Goal: Task Accomplishment & Management: Complete application form

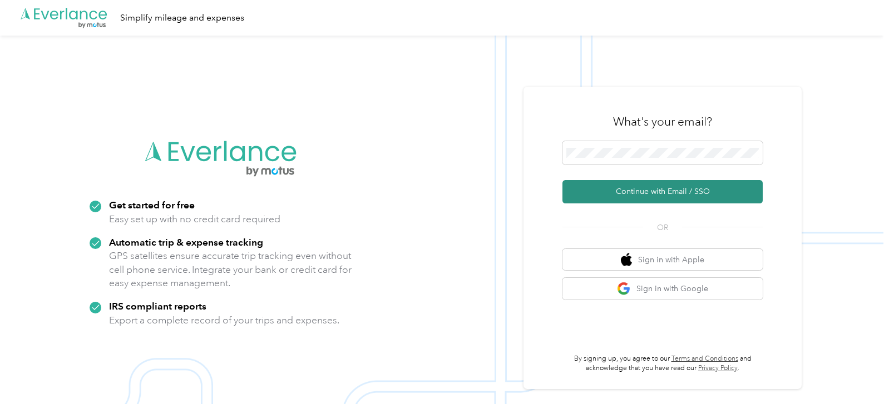
click at [677, 186] on button "Continue with Email / SSO" at bounding box center [662, 191] width 200 height 23
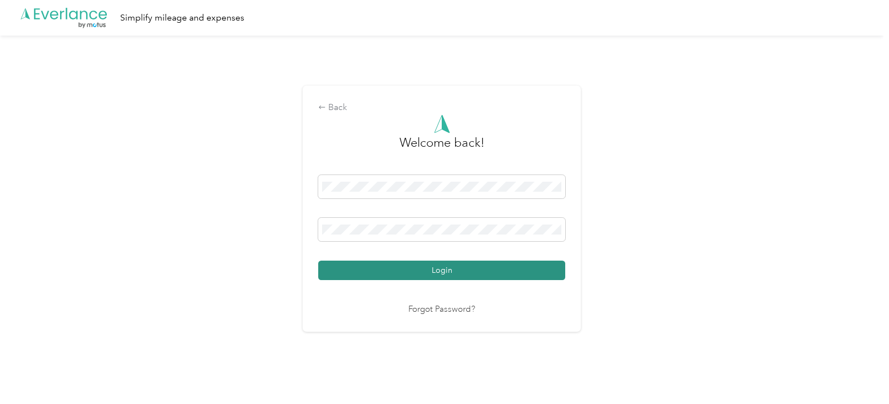
click at [434, 267] on button "Login" at bounding box center [441, 270] width 247 height 19
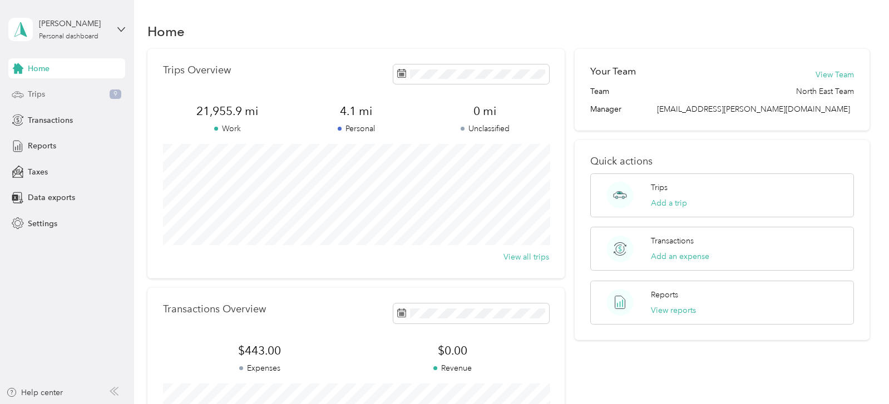
click at [39, 95] on span "Trips" at bounding box center [36, 94] width 17 height 12
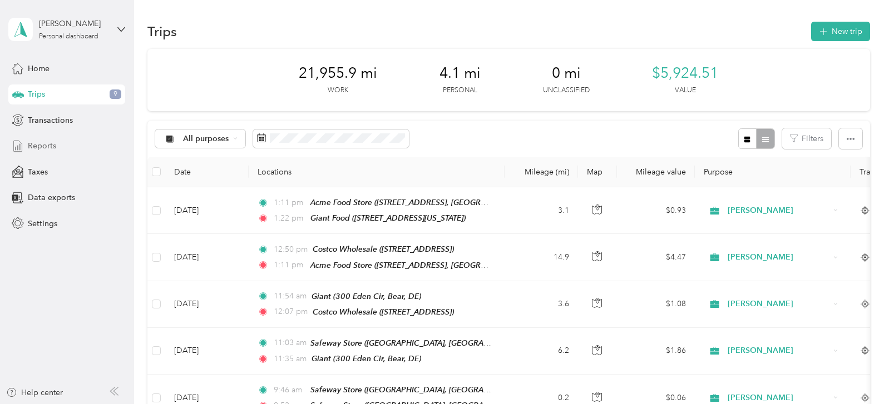
click at [44, 146] on span "Reports" at bounding box center [42, 146] width 28 height 12
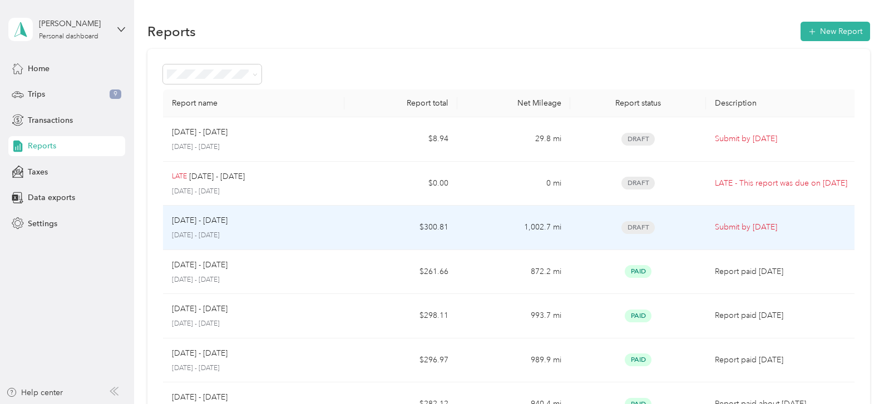
click at [743, 230] on p "Submit by [DATE]" at bounding box center [781, 227] width 133 height 12
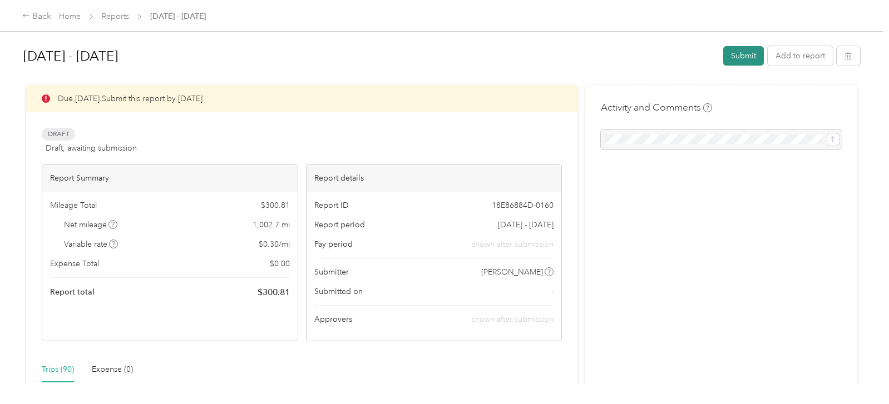
click at [744, 55] on button "Submit" at bounding box center [743, 55] width 41 height 19
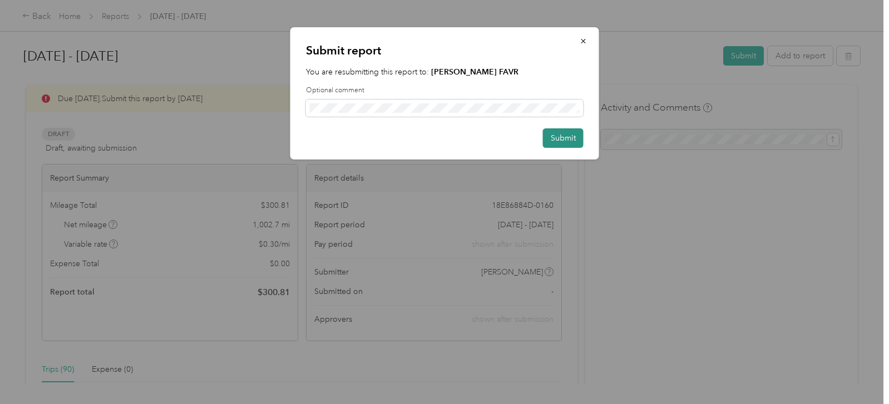
click at [564, 132] on button "Submit" at bounding box center [563, 137] width 41 height 19
